Goal: Task Accomplishment & Management: Use online tool/utility

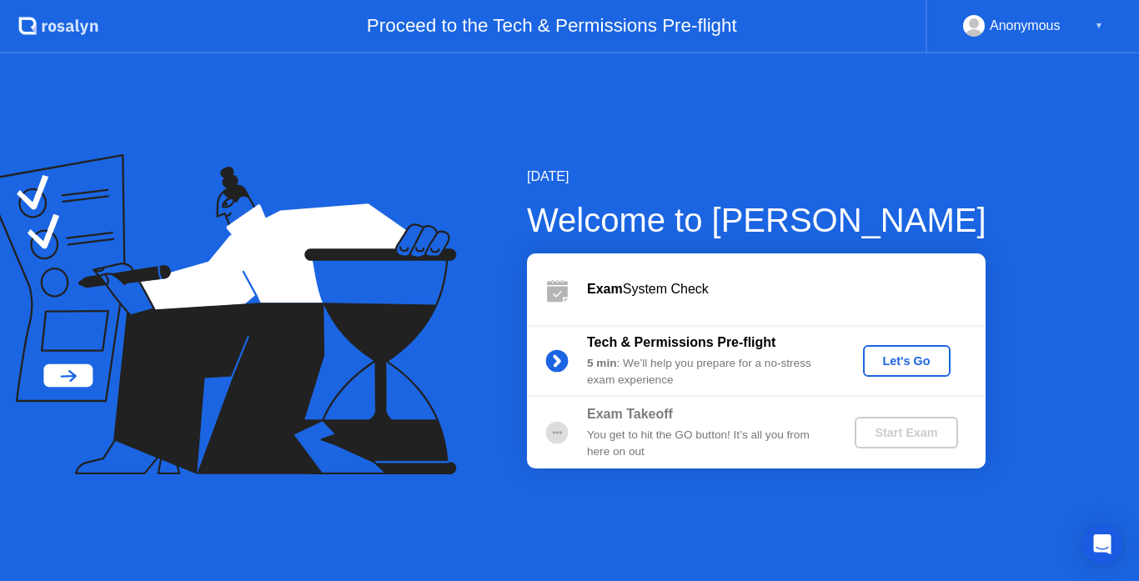
click at [908, 358] on div "Let's Go" at bounding box center [907, 360] width 74 height 13
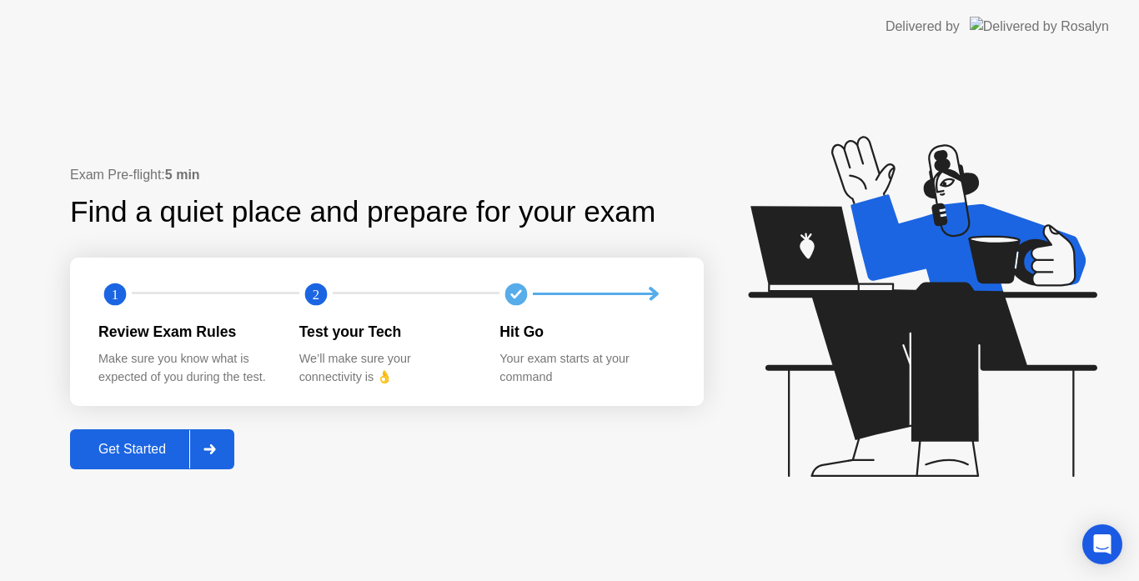
click at [109, 444] on div "Get Started" at bounding box center [132, 449] width 114 height 15
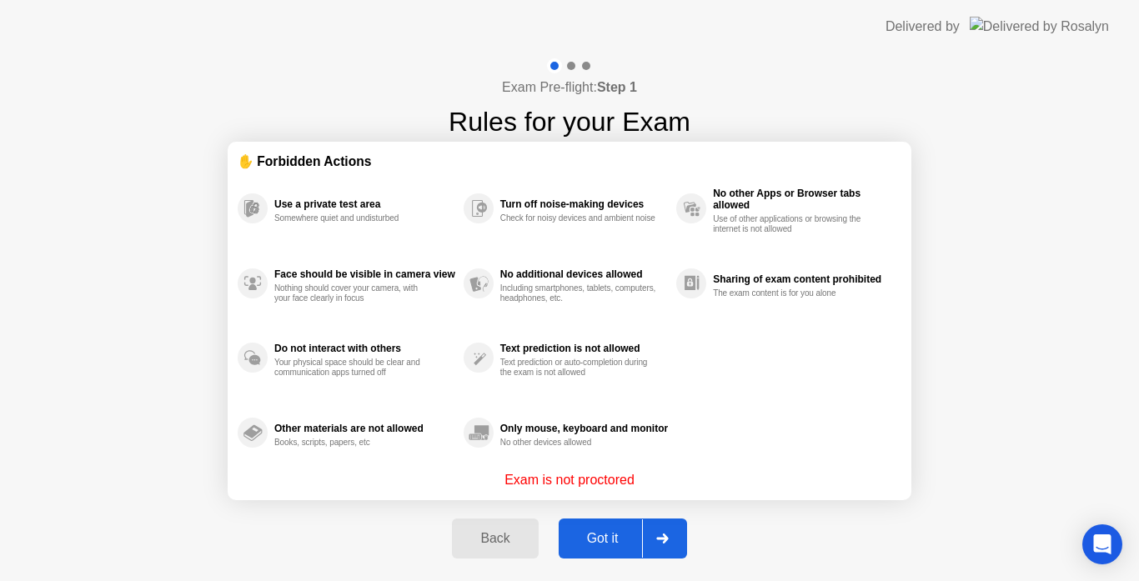
click at [579, 541] on div "Got it" at bounding box center [603, 538] width 78 height 15
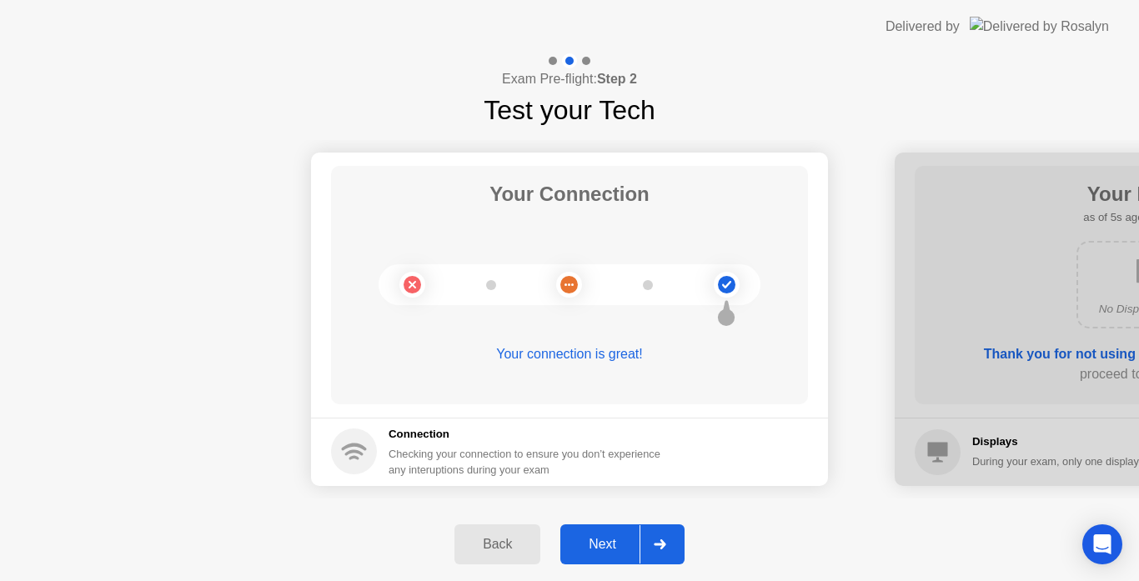
click at [594, 551] on div "Next" at bounding box center [602, 544] width 74 height 15
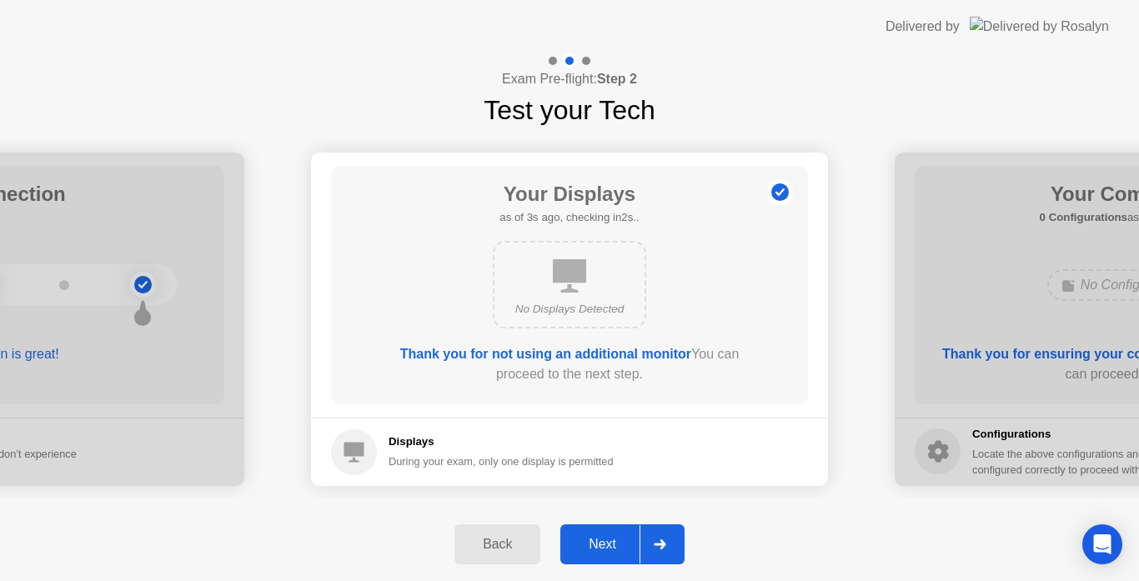
click at [597, 542] on div "Next" at bounding box center [602, 544] width 74 height 15
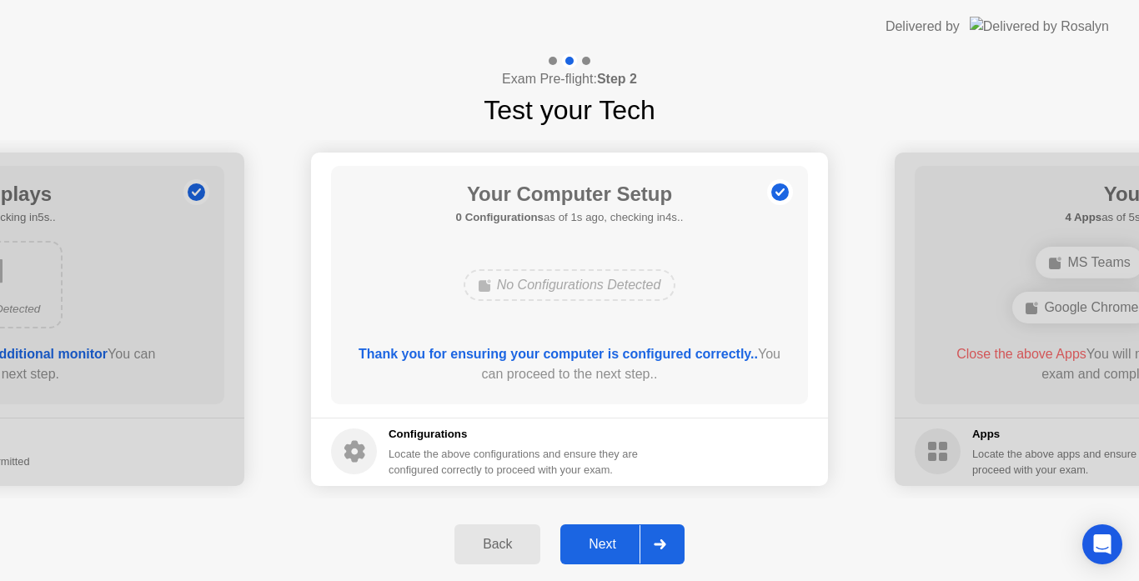
click at [607, 539] on div "Next" at bounding box center [602, 544] width 74 height 15
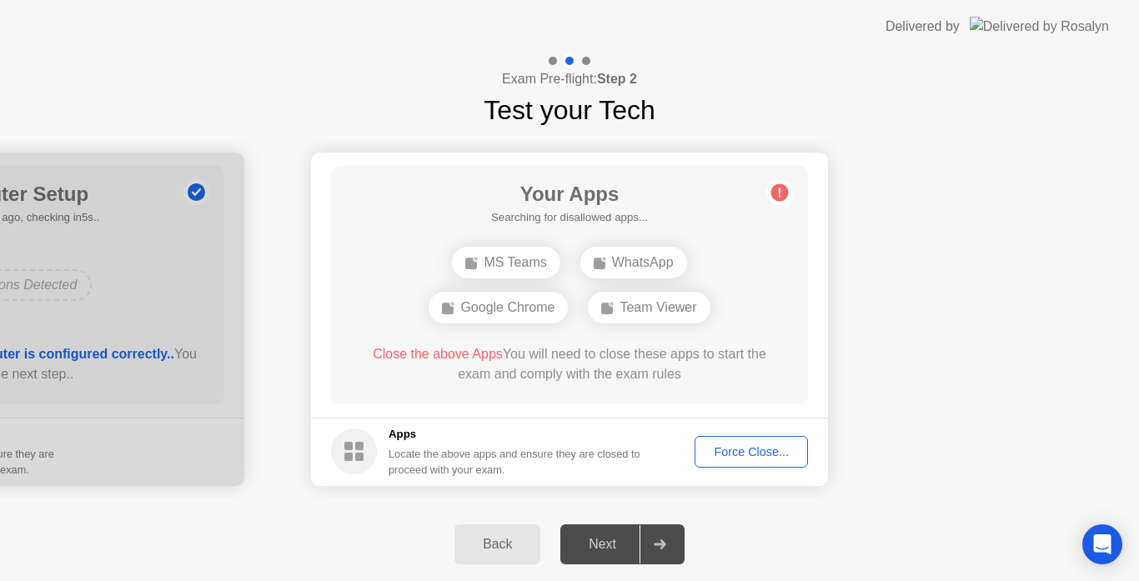
click at [752, 451] on div "Force Close..." at bounding box center [751, 451] width 102 height 13
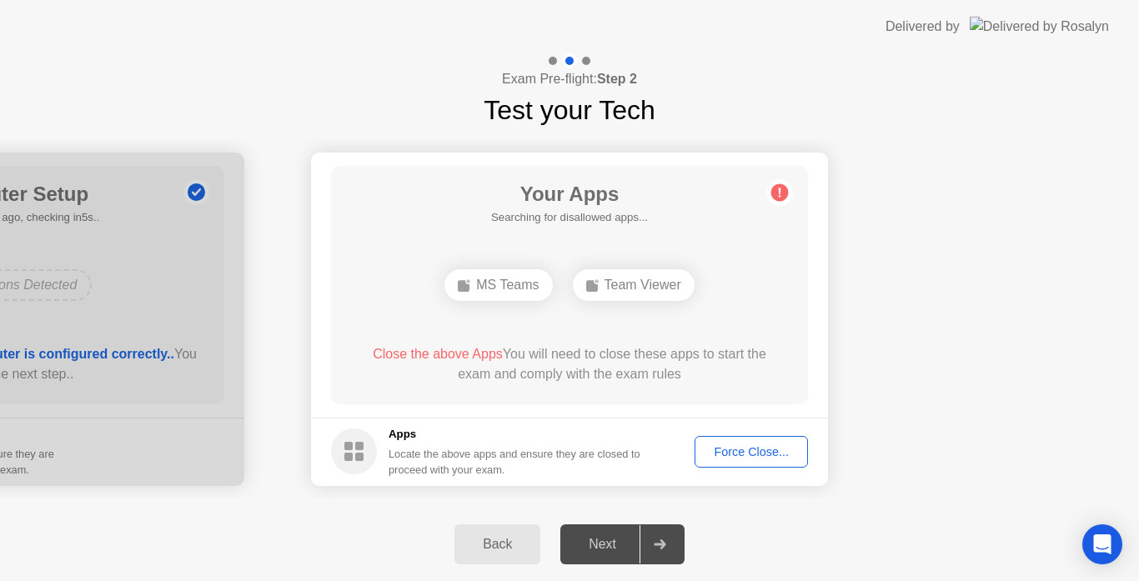
click at [749, 440] on button "Force Close..." at bounding box center [750, 452] width 113 height 32
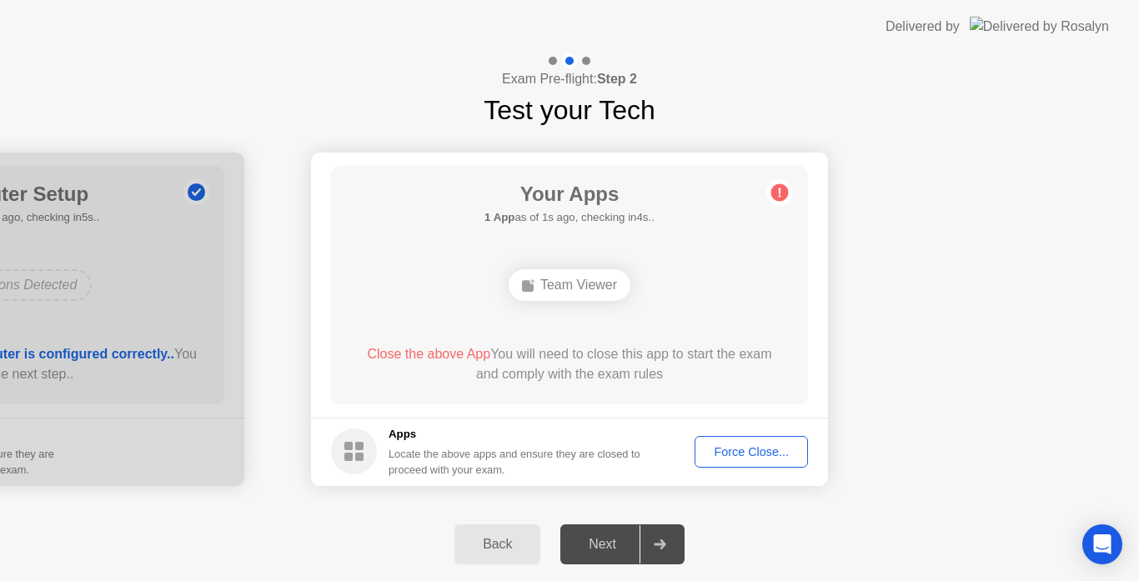
click at [740, 459] on div "Force Close..." at bounding box center [751, 451] width 102 height 13
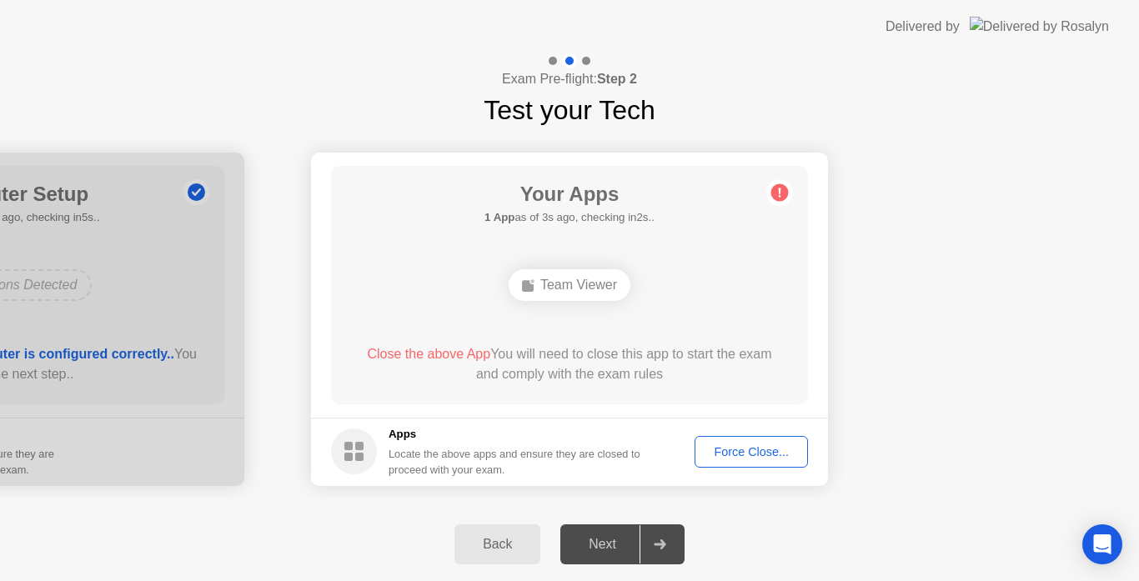
click at [756, 450] on div "Force Close..." at bounding box center [751, 451] width 102 height 13
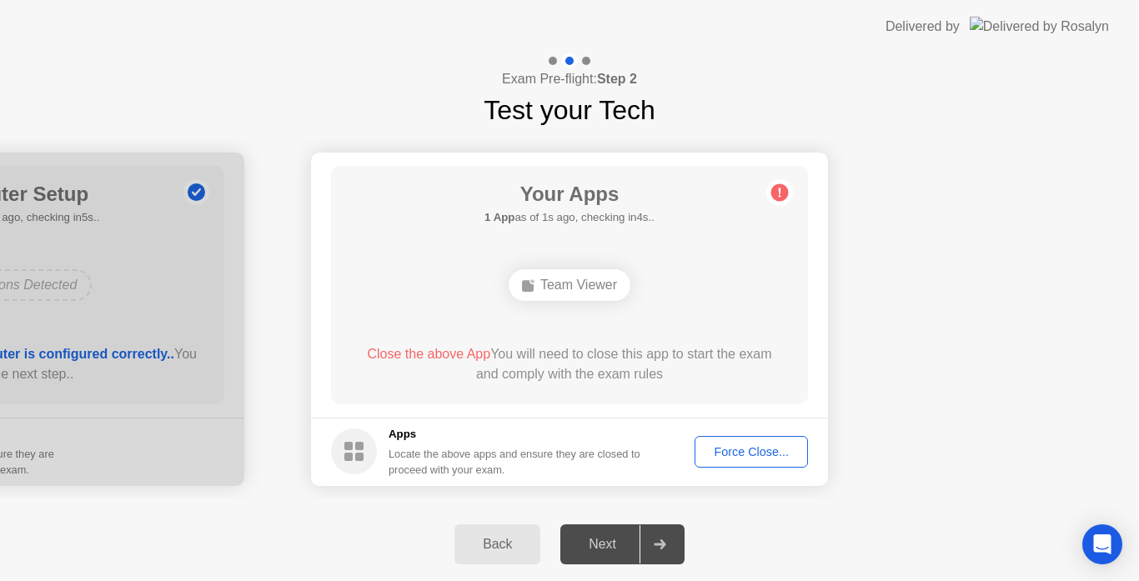
click at [731, 459] on div "Force Close..." at bounding box center [751, 451] width 102 height 13
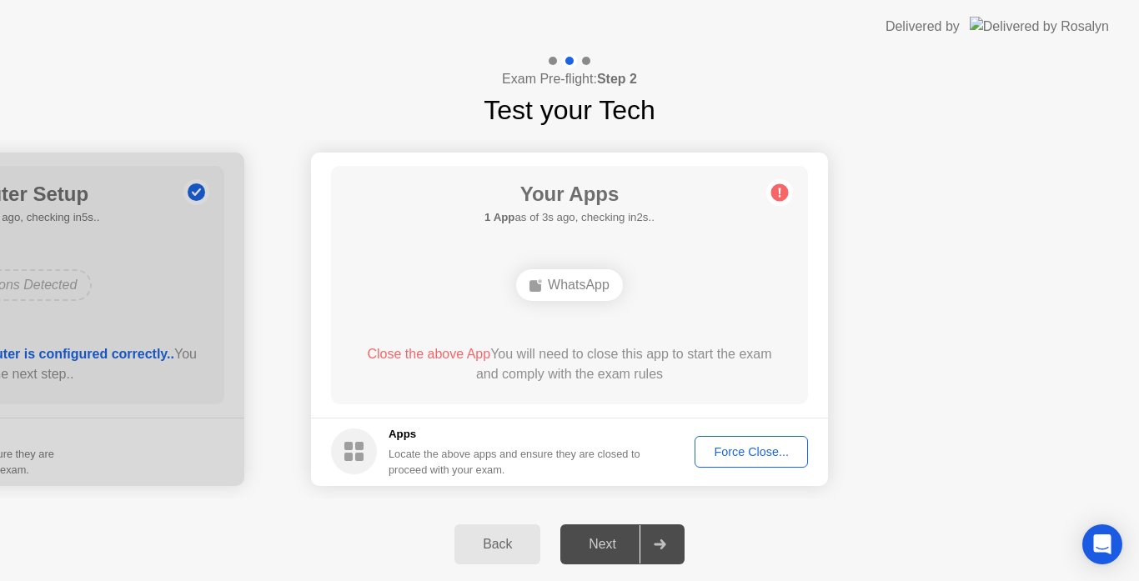
click at [741, 445] on div "Force Close..." at bounding box center [751, 451] width 102 height 13
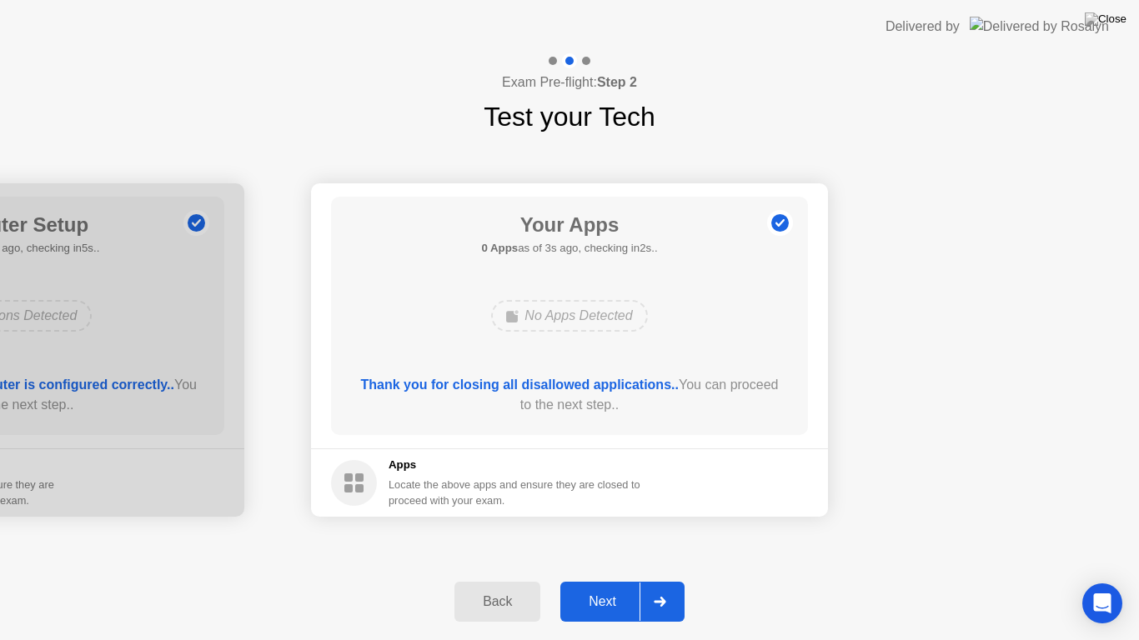
click at [600, 580] on button "Next" at bounding box center [622, 602] width 124 height 40
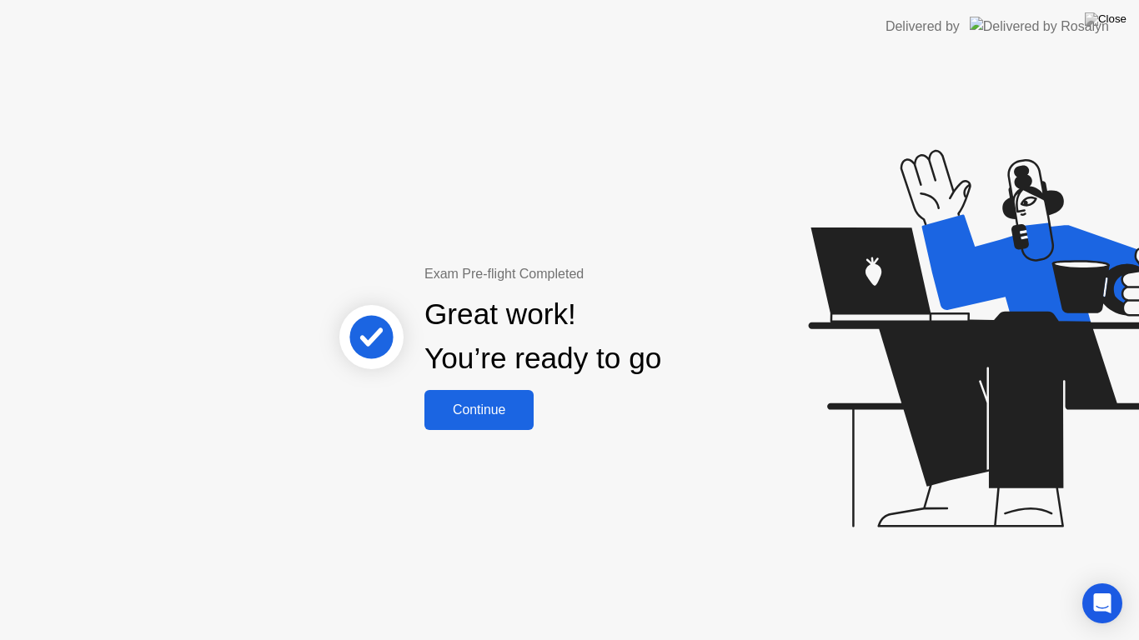
click at [492, 408] on div "Continue" at bounding box center [478, 410] width 99 height 15
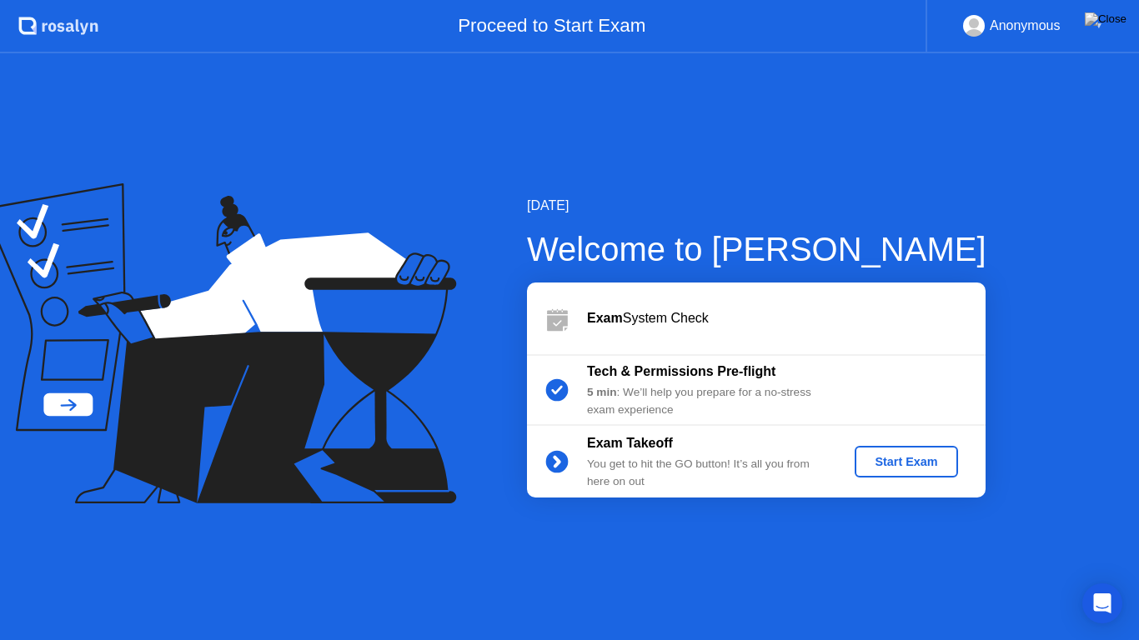
click at [899, 479] on div "Exam Takeoff You get to hit the GO button! It’s all you from here on out Start …" at bounding box center [756, 462] width 459 height 72
click at [902, 463] on div "Start Exam" at bounding box center [905, 461] width 89 height 13
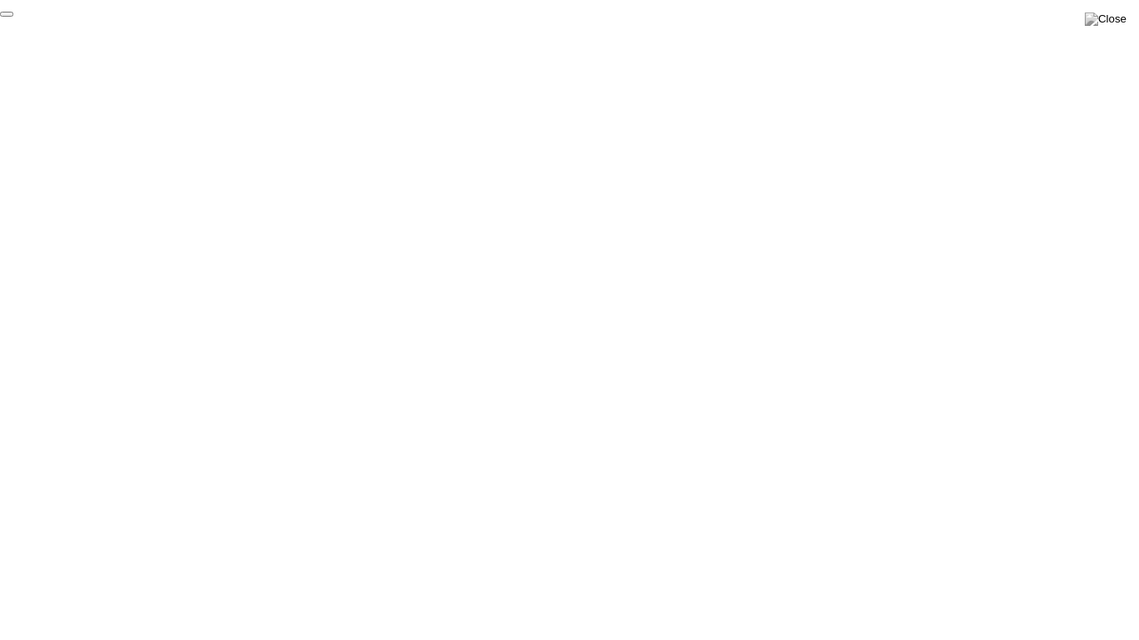
click div "End Proctoring Session"
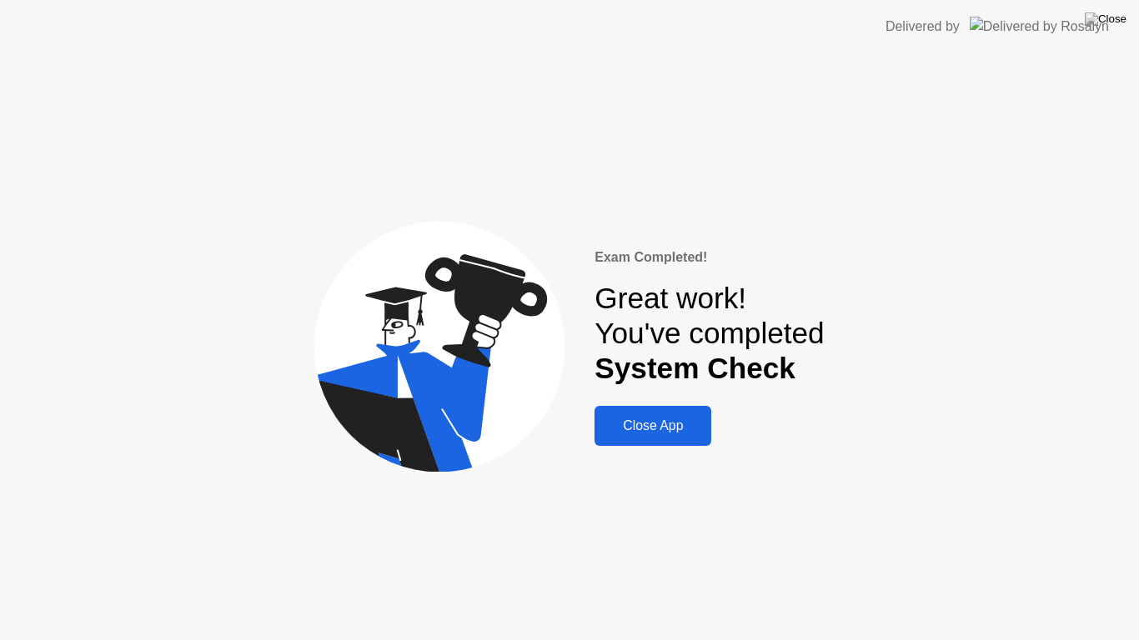
click at [670, 427] on div "Close App" at bounding box center [652, 426] width 107 height 15
